Goal: Register for event/course

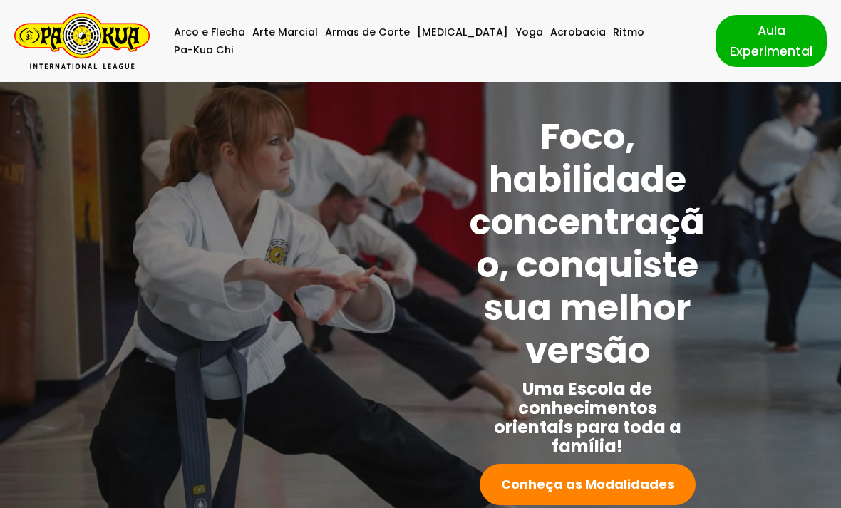
click at [442, 41] on link "[MEDICAL_DATA]" at bounding box center [462, 33] width 91 height 18
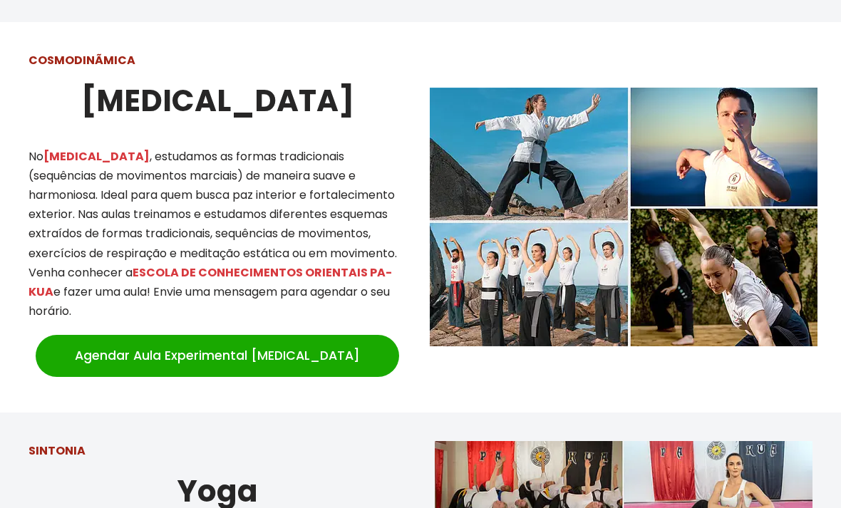
click at [300, 194] on p "No TAI CHI , estudamos as formas tradicionais (sequências de movimentos marciai…" at bounding box center [217, 234] width 378 height 175
click at [551, 264] on img at bounding box center [624, 217] width 388 height 259
click at [677, 124] on img at bounding box center [624, 217] width 388 height 259
click at [712, 223] on img at bounding box center [624, 217] width 388 height 259
click at [362, 335] on link "Agendar Aula Experimental [MEDICAL_DATA]" at bounding box center [217, 355] width 363 height 41
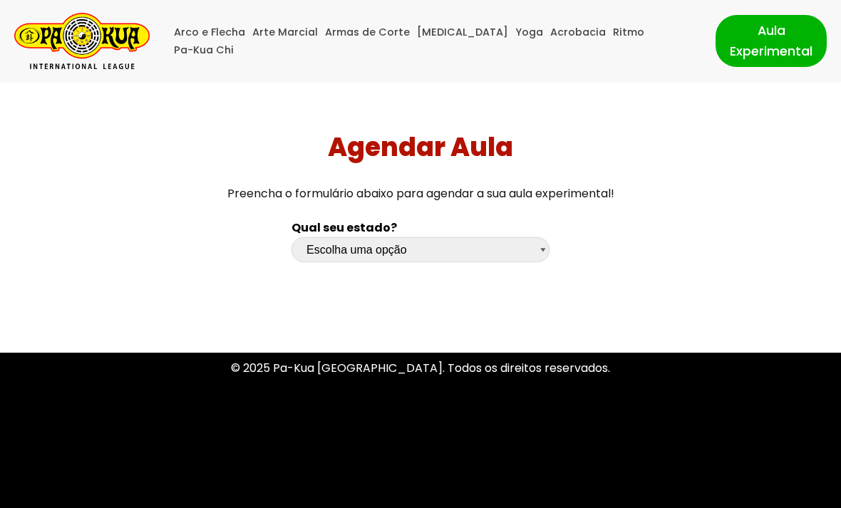
click at [531, 254] on select "Escolha uma opção Rio Grande do Sul Santa Catarina Paraná São Paulo Rio de Jane…" at bounding box center [420, 249] width 258 height 25
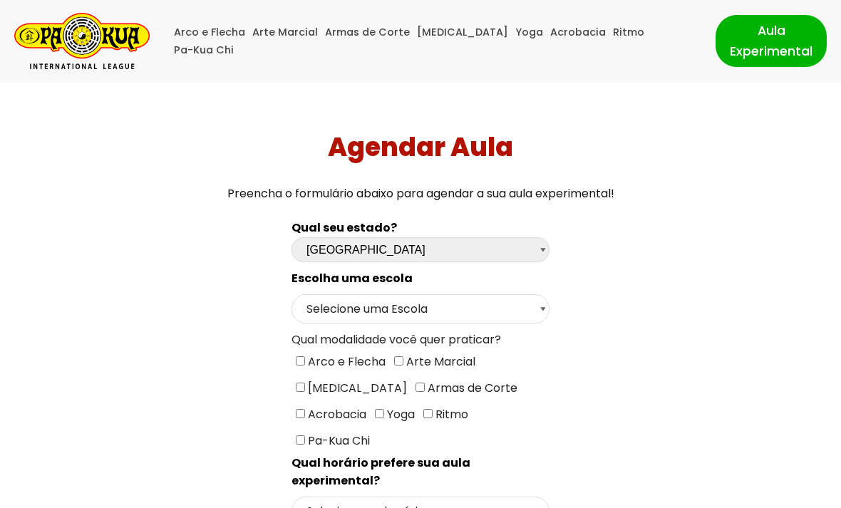
click at [534, 249] on select "Escolha uma opção Rio Grande do Sul Santa Catarina Paraná São Paulo Rio de Jane…" at bounding box center [420, 249] width 258 height 25
select select "sp"
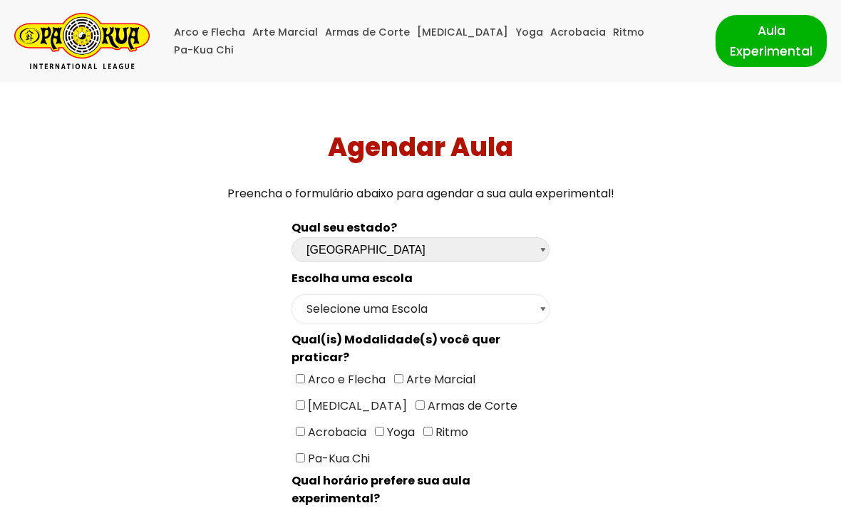
click at [505, 313] on select "Selecione uma Escola São Paulo - Escola Santa Cruz São Paulo - Escola Ana Rosa …" at bounding box center [420, 308] width 258 height 29
select select "São Paulo - Escola Santa Cruz"
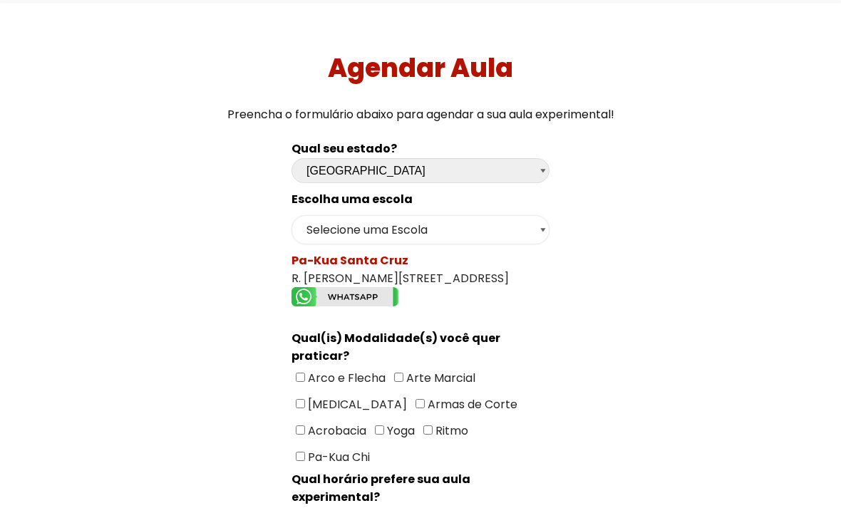
scroll to position [79, 0]
click at [305, 399] on input"] "[MEDICAL_DATA]" at bounding box center [300, 403] width 9 height 9
checkbox input"] "true"
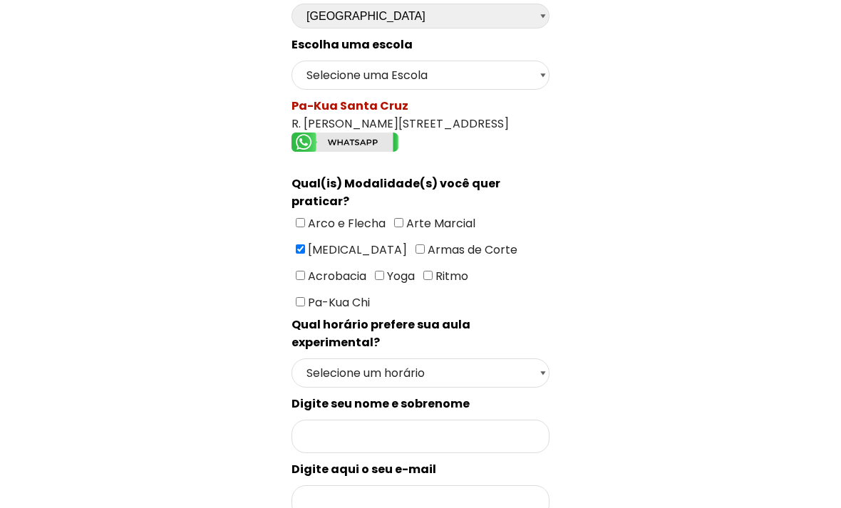
scroll to position [234, 0]
click at [537, 358] on select "Selecione um horário Manhã Tarde Noite" at bounding box center [420, 372] width 258 height 29
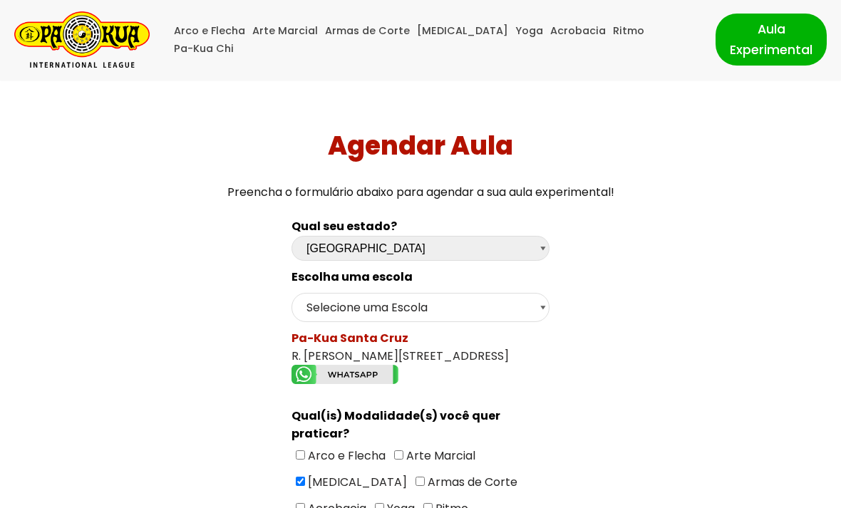
scroll to position [0, 0]
